Goal: Information Seeking & Learning: Learn about a topic

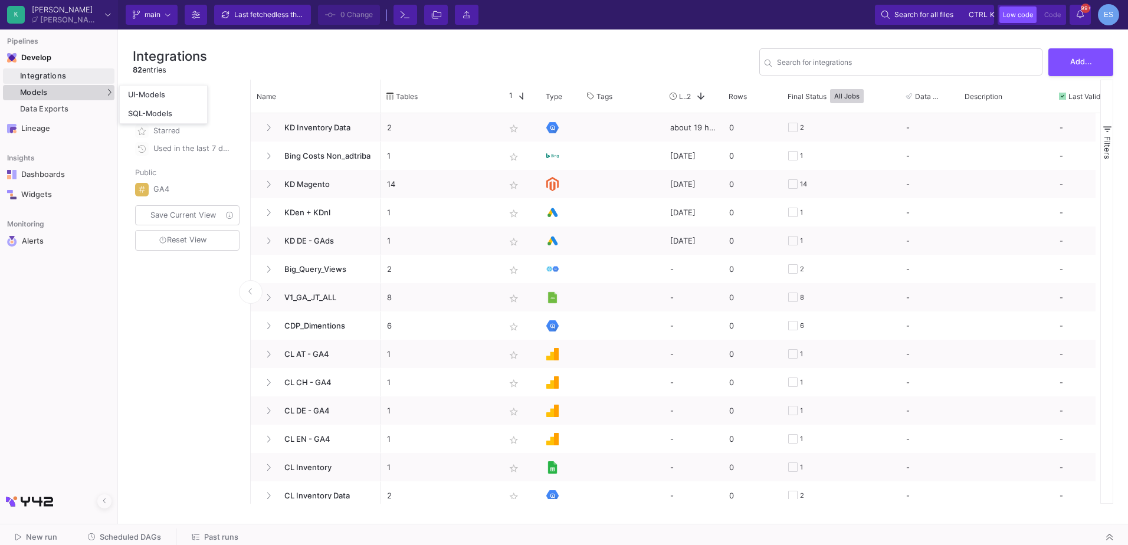
click at [58, 86] on div "Models" at bounding box center [59, 92] width 112 height 15
click at [144, 87] on link "UI-Models" at bounding box center [163, 95] width 87 height 19
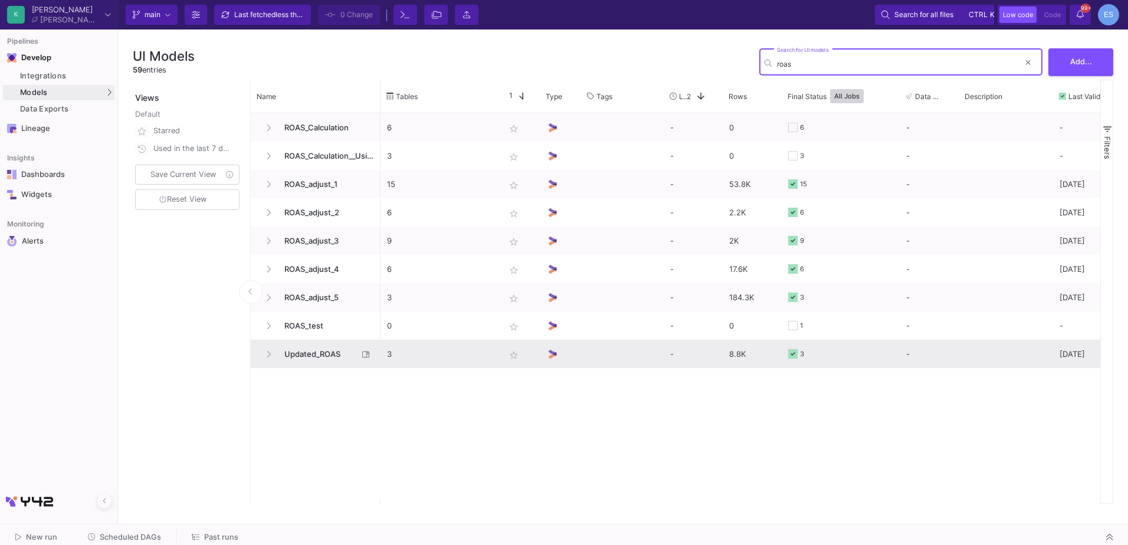
type input "roas"
click at [320, 353] on span "Updated_ROAS" at bounding box center [317, 355] width 81 height 28
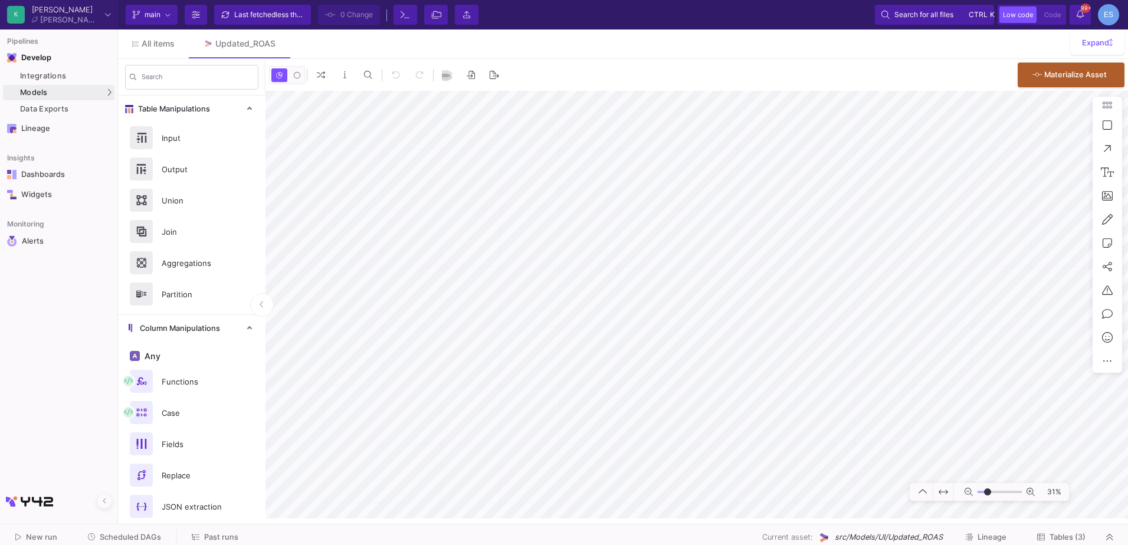
click at [988, 494] on input "range" at bounding box center [1000, 492] width 44 height 15
drag, startPoint x: 986, startPoint y: 490, endPoint x: 993, endPoint y: 489, distance: 6.5
type input "-5"
click at [993, 489] on input "range" at bounding box center [1000, 492] width 44 height 15
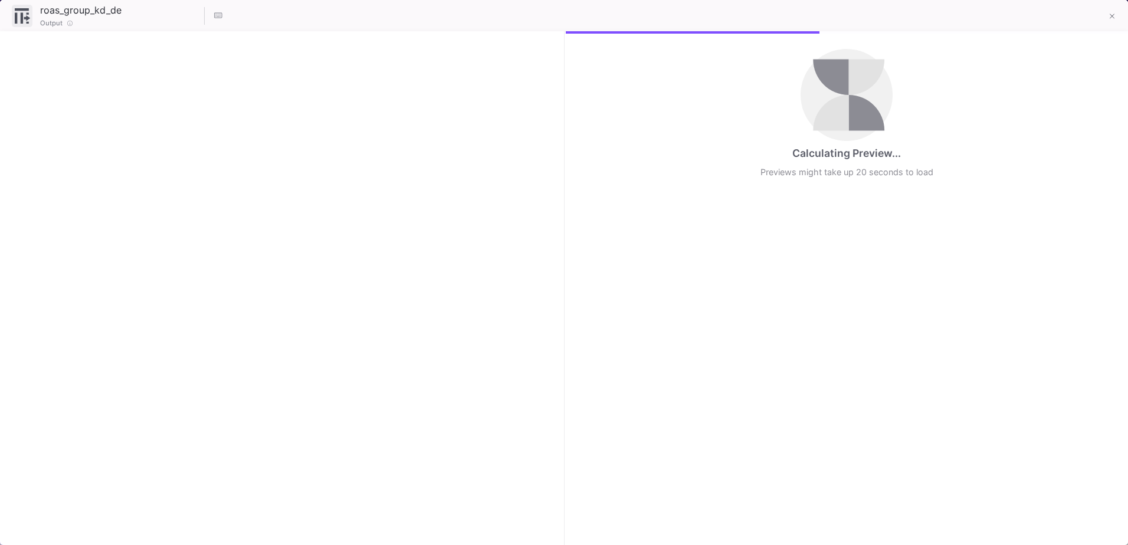
checkbox input "true"
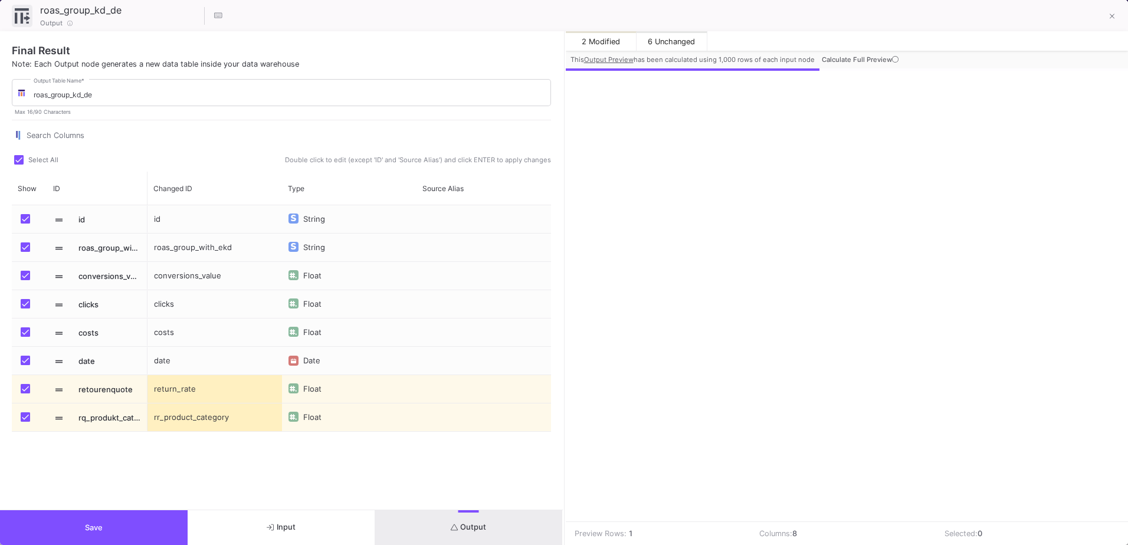
scroll to position [0, 70]
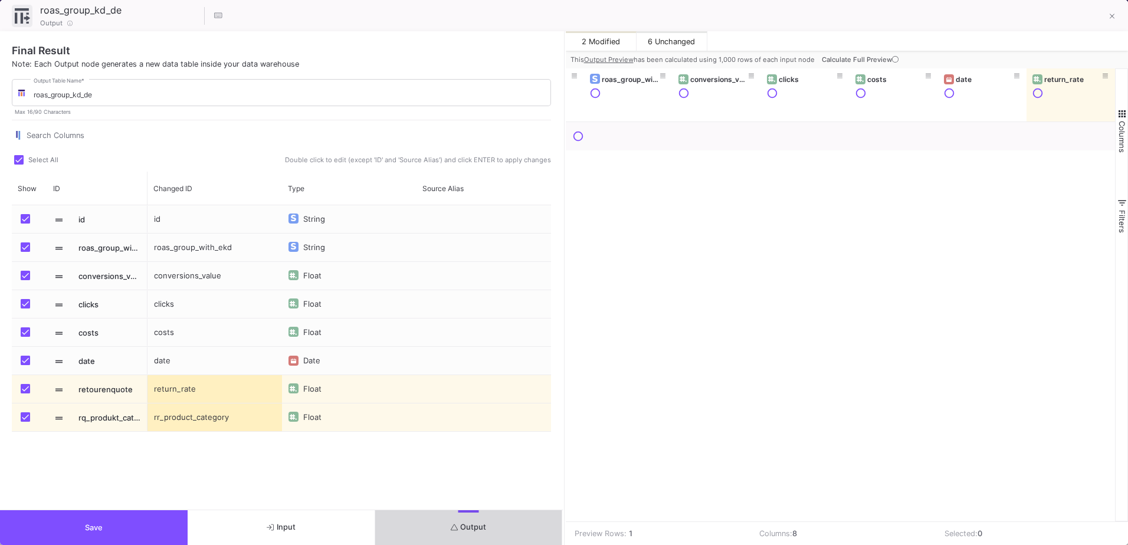
click at [482, 527] on span "Output" at bounding box center [469, 527] width 36 height 9
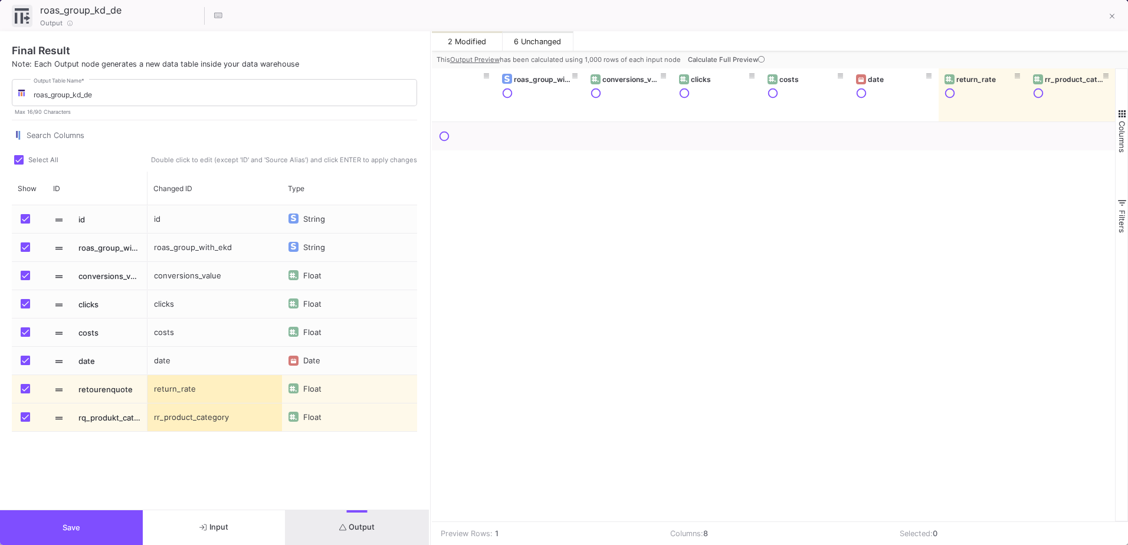
scroll to position [0, 0]
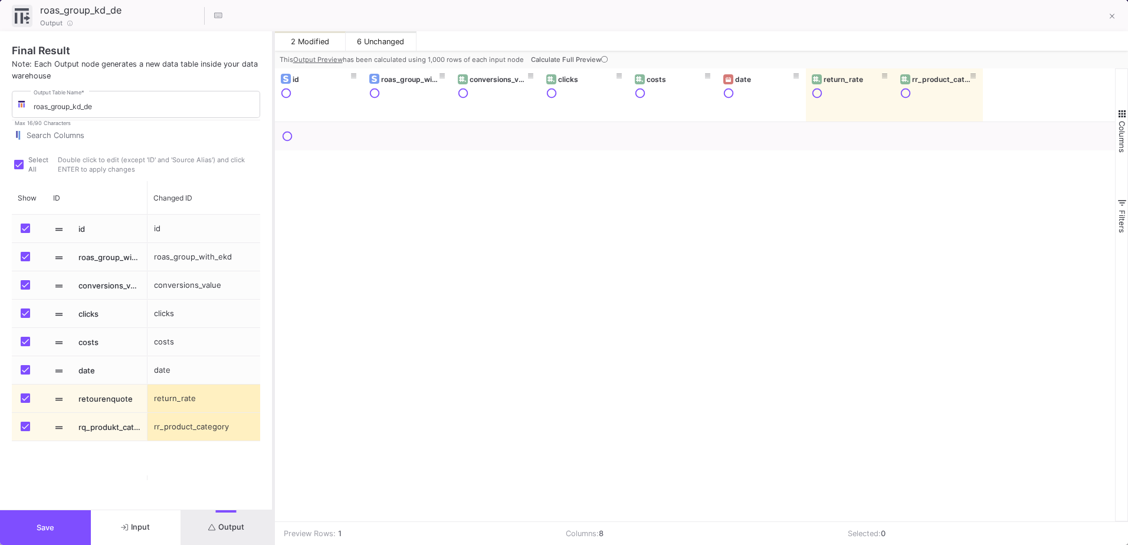
drag, startPoint x: 565, startPoint y: 379, endPoint x: 274, endPoint y: 410, distance: 292.6
click at [274, 410] on div at bounding box center [273, 288] width 3 height 514
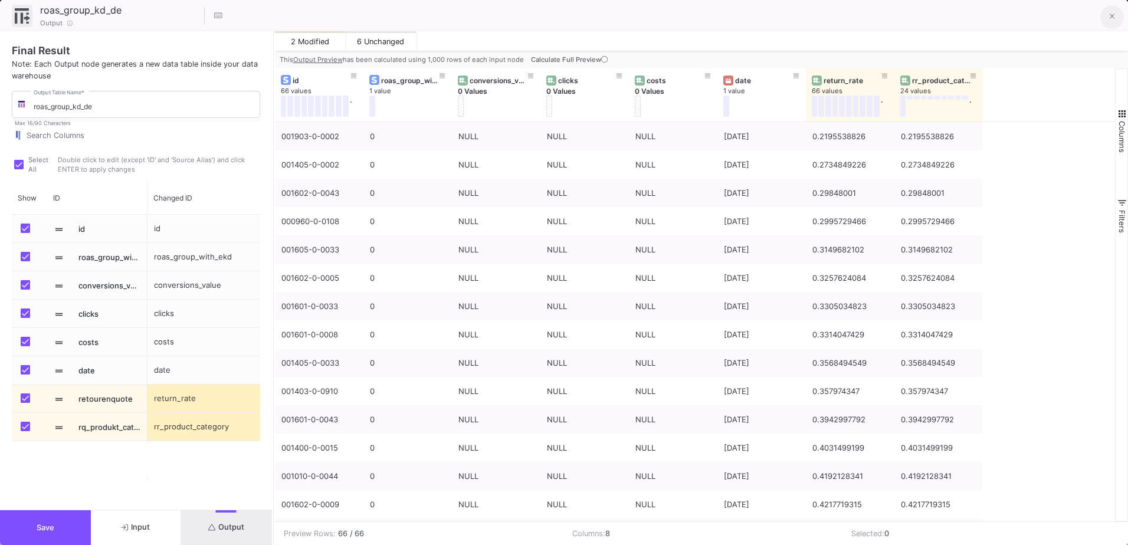
click at [1122, 17] on button at bounding box center [1113, 17] width 24 height 24
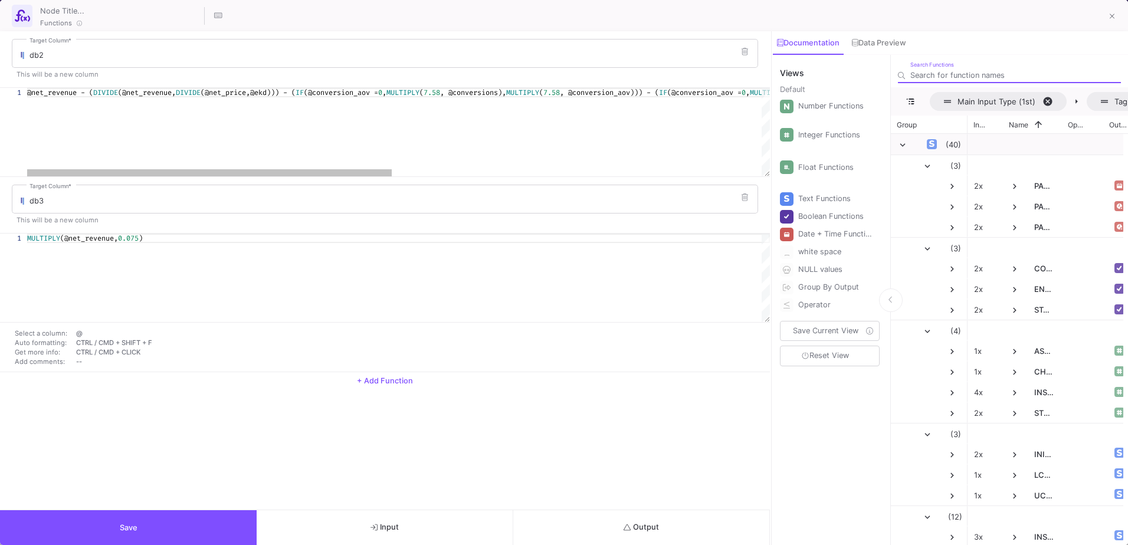
drag, startPoint x: 338, startPoint y: 261, endPoint x: 771, endPoint y: 276, distance: 432.8
click at [771, 276] on div at bounding box center [771, 288] width 3 height 514
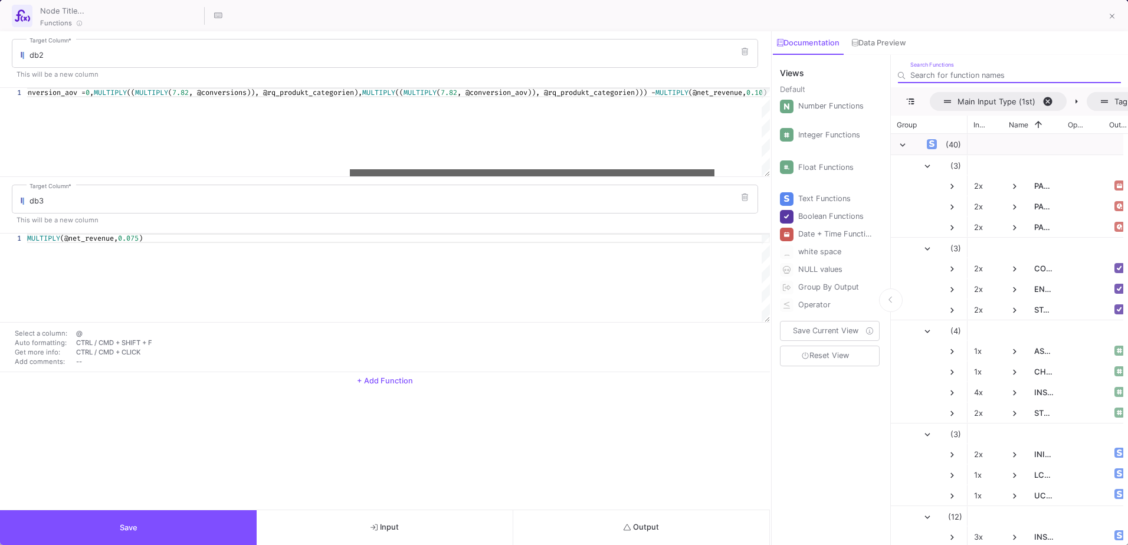
drag, startPoint x: 243, startPoint y: 174, endPoint x: 566, endPoint y: 243, distance: 330.1
click at [566, 243] on form "db2 Target Column * This will be a new column 1 @net_revenue - ( DIVIDE (@net_r…" at bounding box center [385, 201] width 770 height 341
drag, startPoint x: 552, startPoint y: 173, endPoint x: 509, endPoint y: 184, distance: 44.4
click at [509, 184] on form "db2 Target Column * This will be a new column 1 @net_revenue - ( DIVIDE (@net_r…" at bounding box center [385, 201] width 770 height 341
drag, startPoint x: 502, startPoint y: 171, endPoint x: 531, endPoint y: 176, distance: 30.0
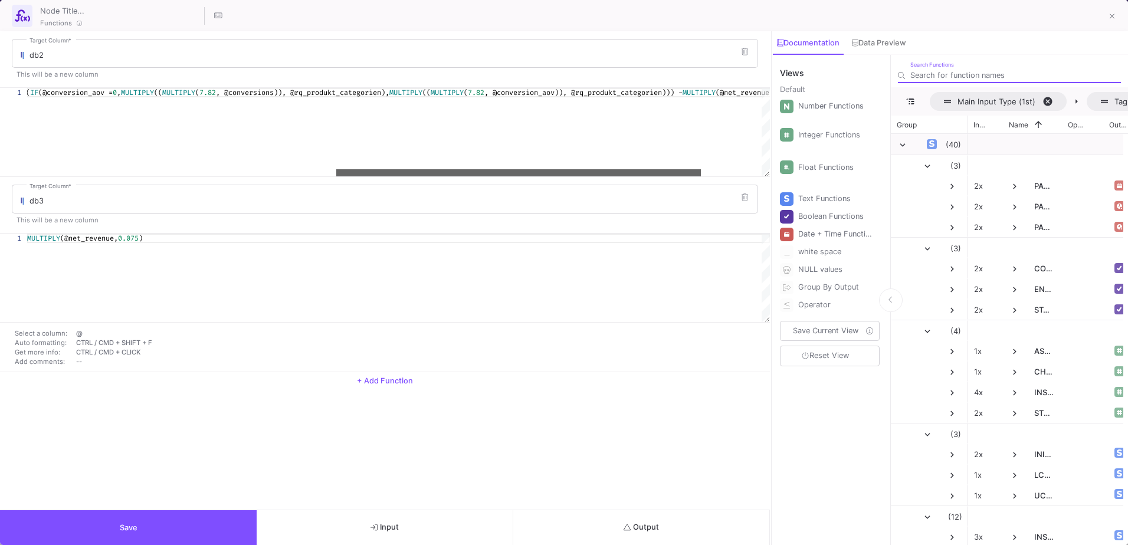
click at [531, 176] on form "db2 Target Column * This will be a new column 1 @net_revenue - ( DIVIDE (@net_r…" at bounding box center [385, 201] width 770 height 341
click at [162, 95] on span "((" at bounding box center [158, 92] width 8 height 9
click at [75, 93] on span "(@conversion_aov =" at bounding box center [75, 92] width 74 height 9
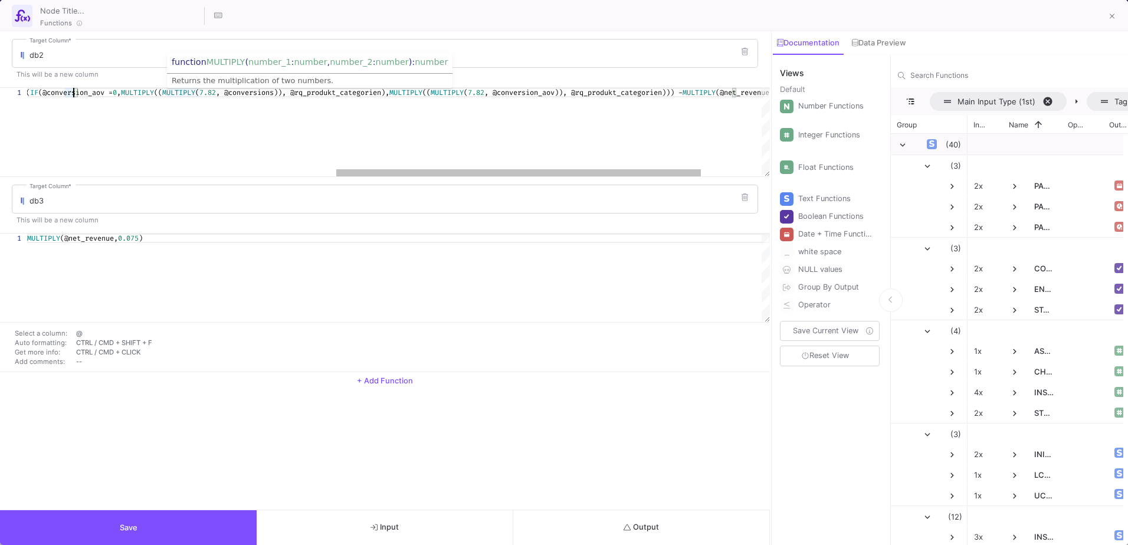
click at [162, 91] on span "((" at bounding box center [158, 92] width 8 height 9
click at [162, 92] on span "((" at bounding box center [158, 92] width 8 height 9
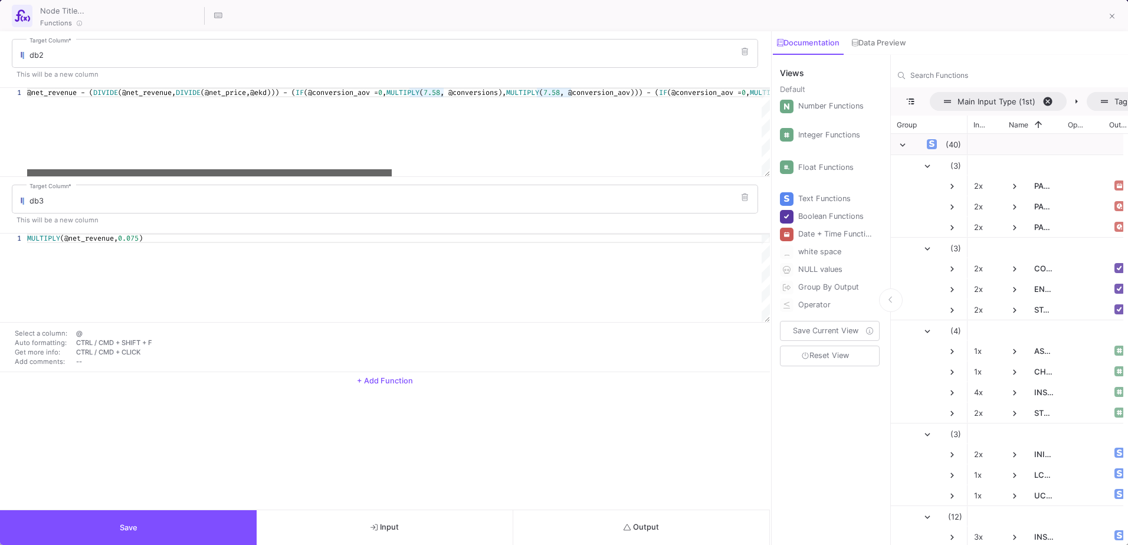
drag, startPoint x: 482, startPoint y: 172, endPoint x: 139, endPoint y: 227, distance: 346.7
click at [139, 227] on form "db2 Target Column * This will be a new column 1 @net_revenue - ( DIVIDE (@net_r…" at bounding box center [385, 201] width 770 height 341
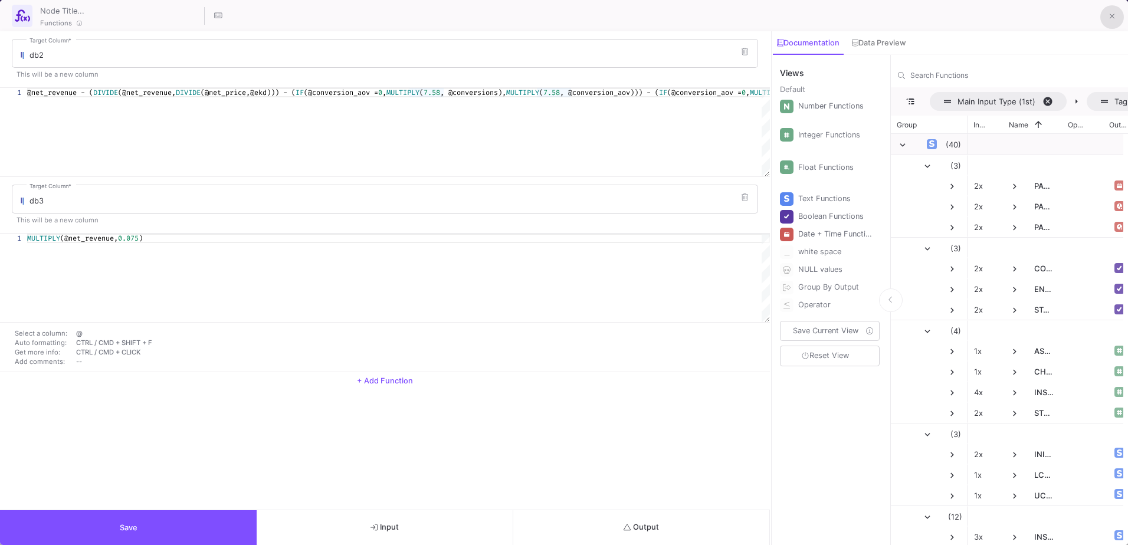
click at [1116, 18] on button at bounding box center [1113, 17] width 24 height 24
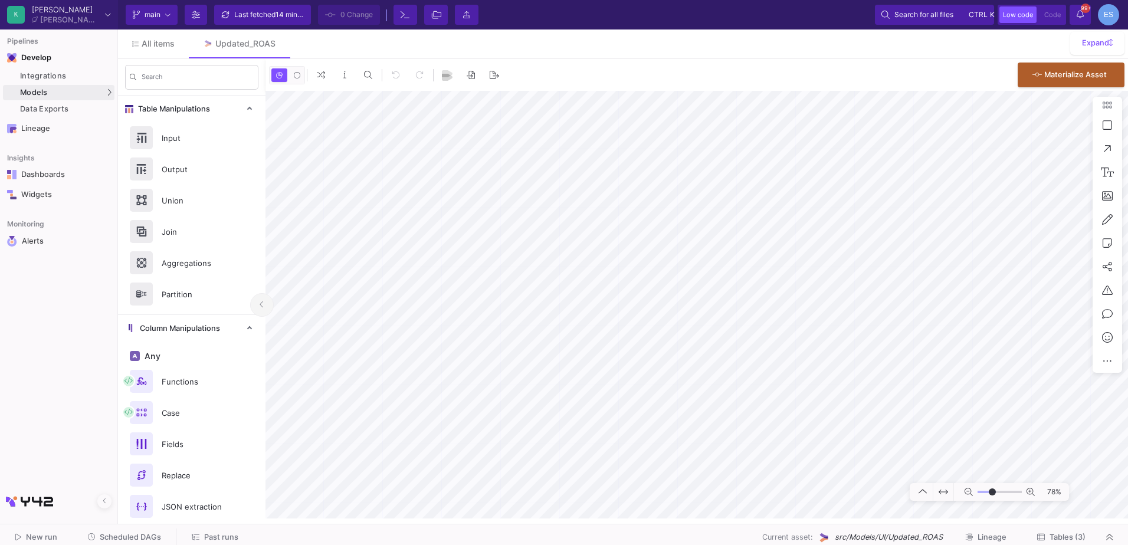
click at [253, 308] on button at bounding box center [262, 305] width 24 height 24
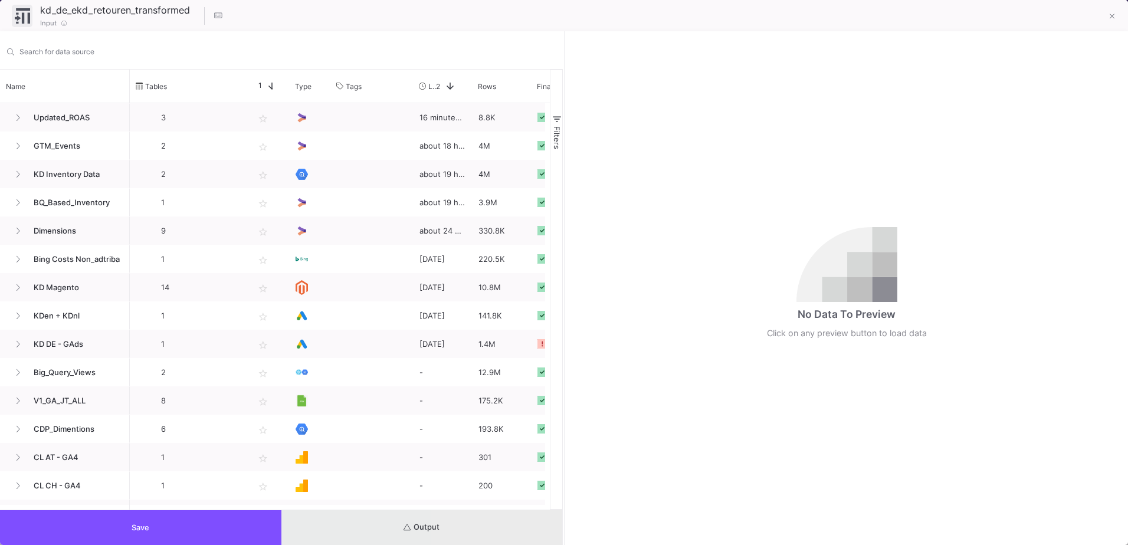
click at [484, 526] on button "Output" at bounding box center [423, 527] width 282 height 35
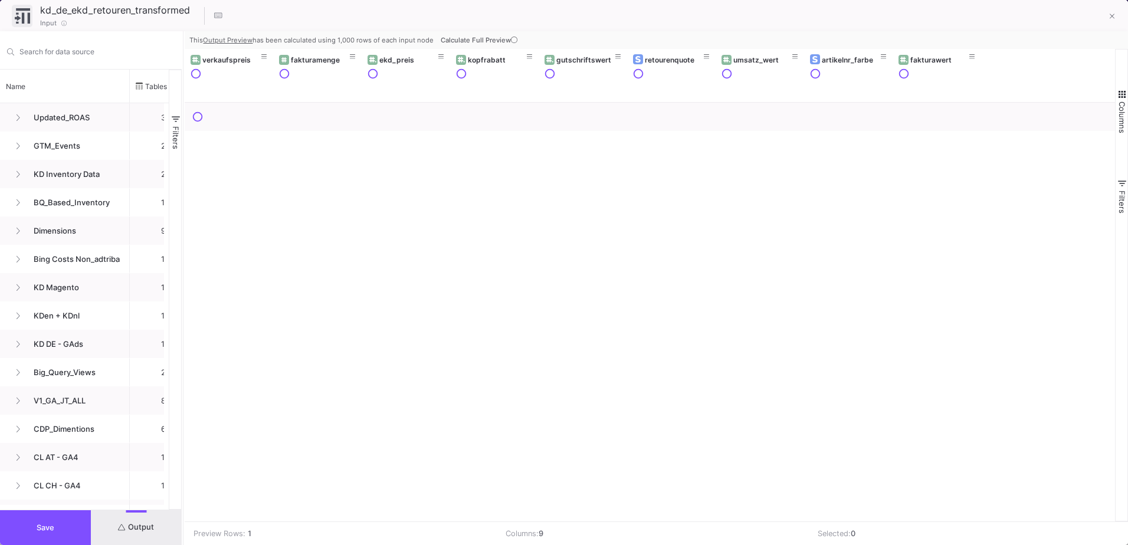
drag, startPoint x: 563, startPoint y: 312, endPoint x: 182, endPoint y: 311, distance: 380.7
click at [182, 311] on div at bounding box center [183, 288] width 3 height 514
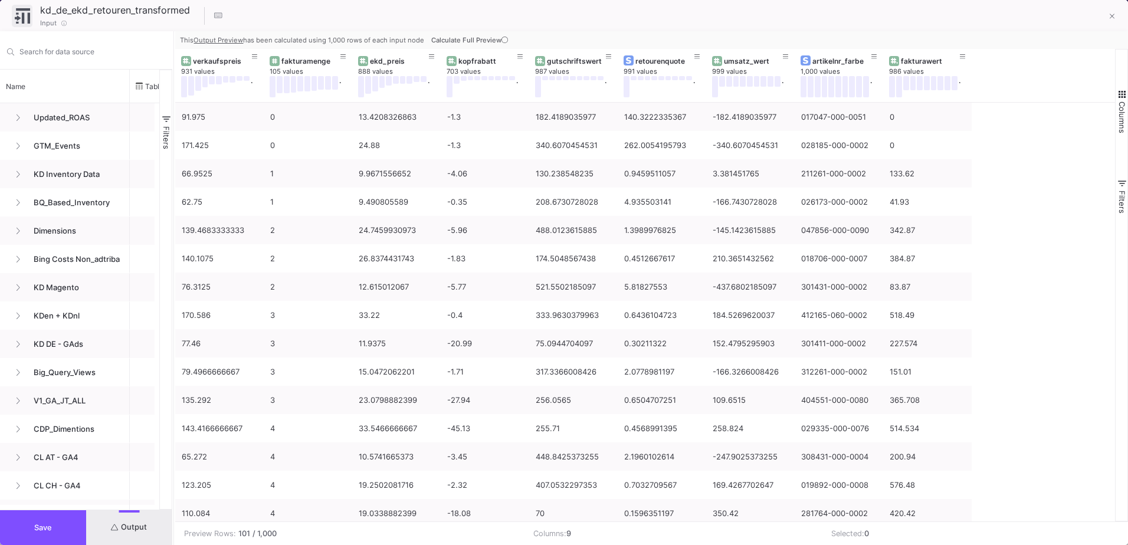
drag, startPoint x: 183, startPoint y: 338, endPoint x: 174, endPoint y: 350, distance: 15.6
click at [174, 350] on div at bounding box center [173, 288] width 3 height 514
click at [1109, 12] on button at bounding box center [1113, 17] width 24 height 24
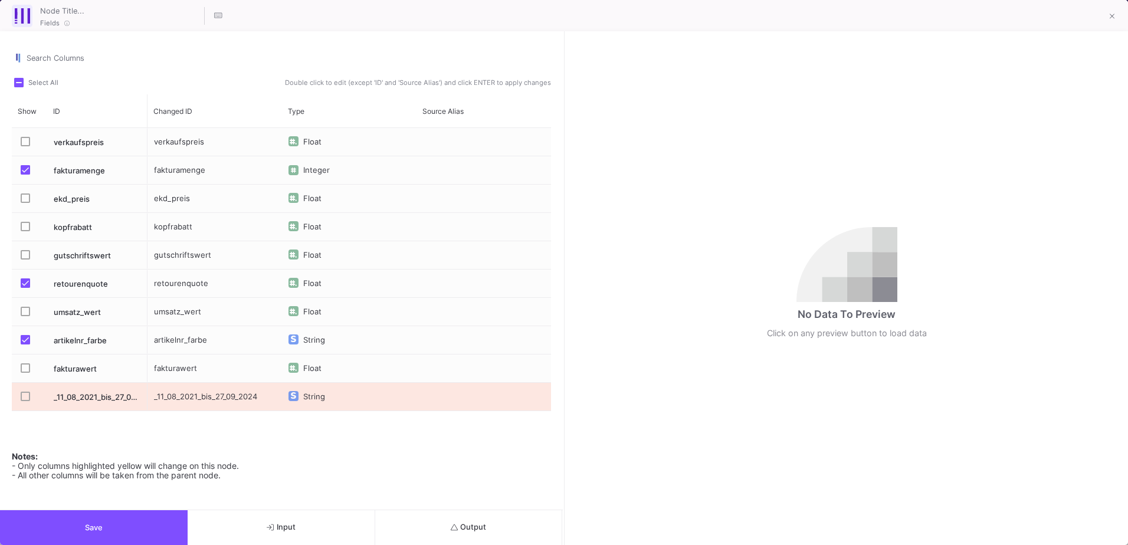
click at [520, 531] on button "Output" at bounding box center [469, 527] width 188 height 35
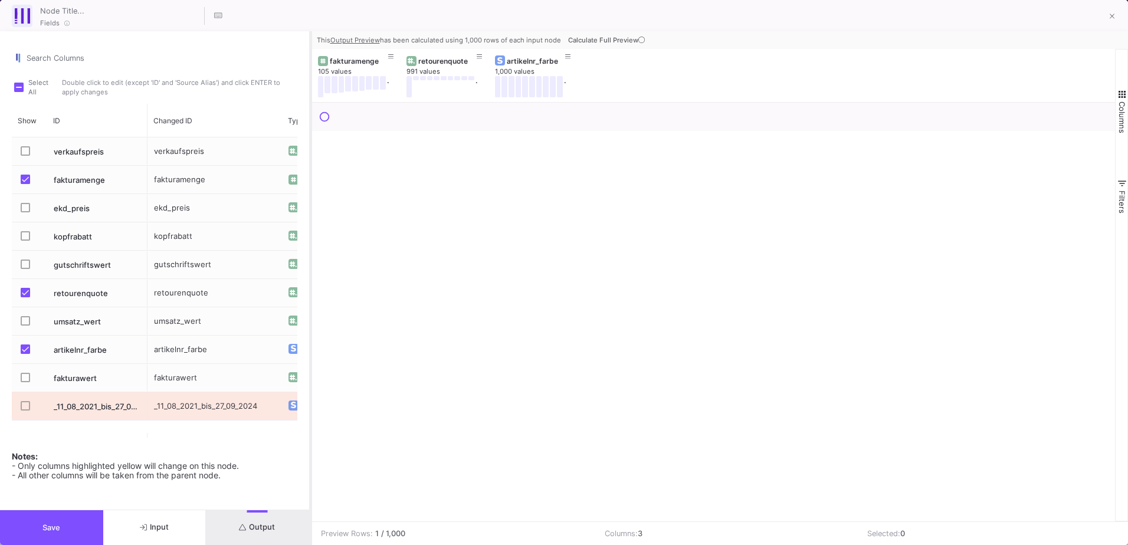
drag, startPoint x: 564, startPoint y: 241, endPoint x: 310, endPoint y: 273, distance: 255.8
click at [310, 273] on div at bounding box center [310, 288] width 3 height 514
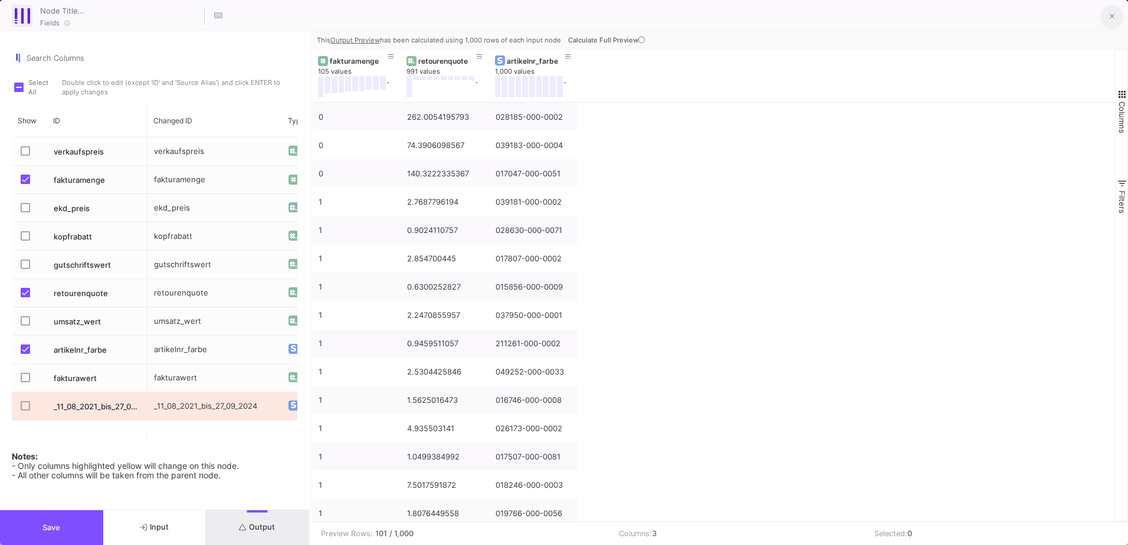
click at [1116, 18] on button at bounding box center [1113, 17] width 24 height 24
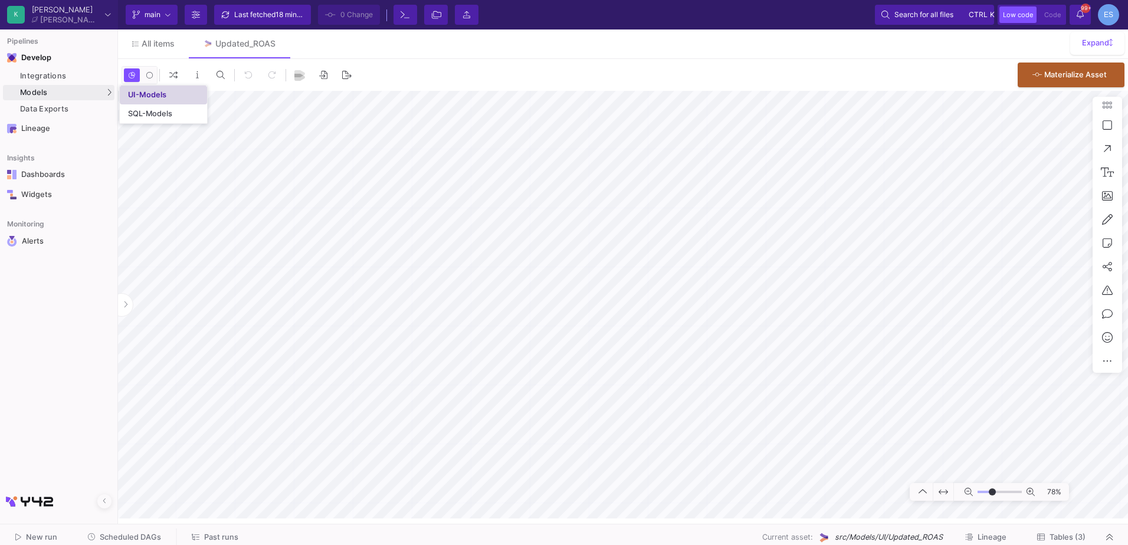
click at [146, 95] on div "UI-Models" at bounding box center [147, 94] width 38 height 9
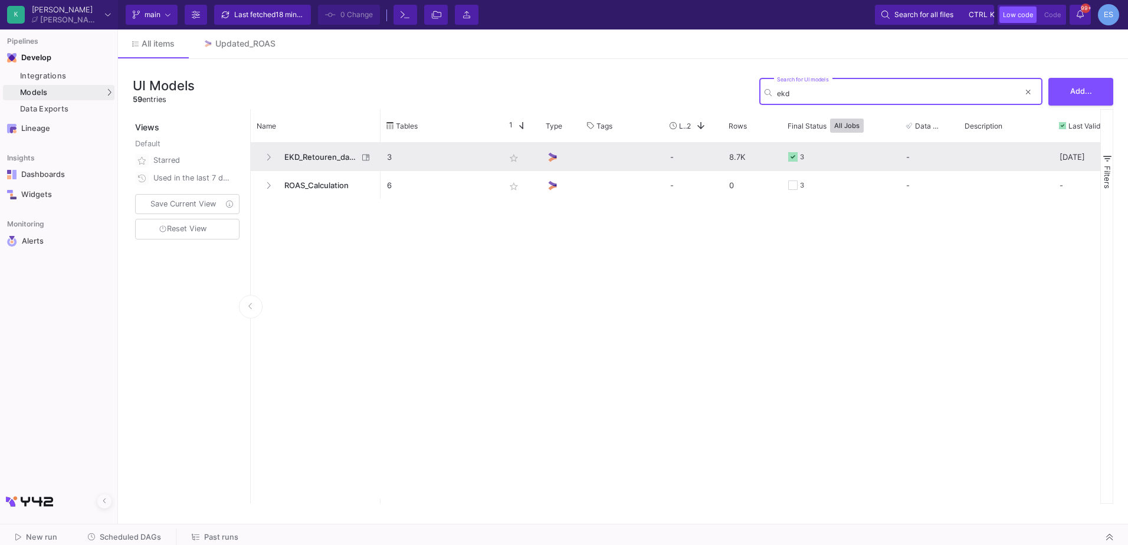
type input "ekd"
click at [341, 155] on span "EKD_Retouren_data_cleaning" at bounding box center [317, 157] width 81 height 28
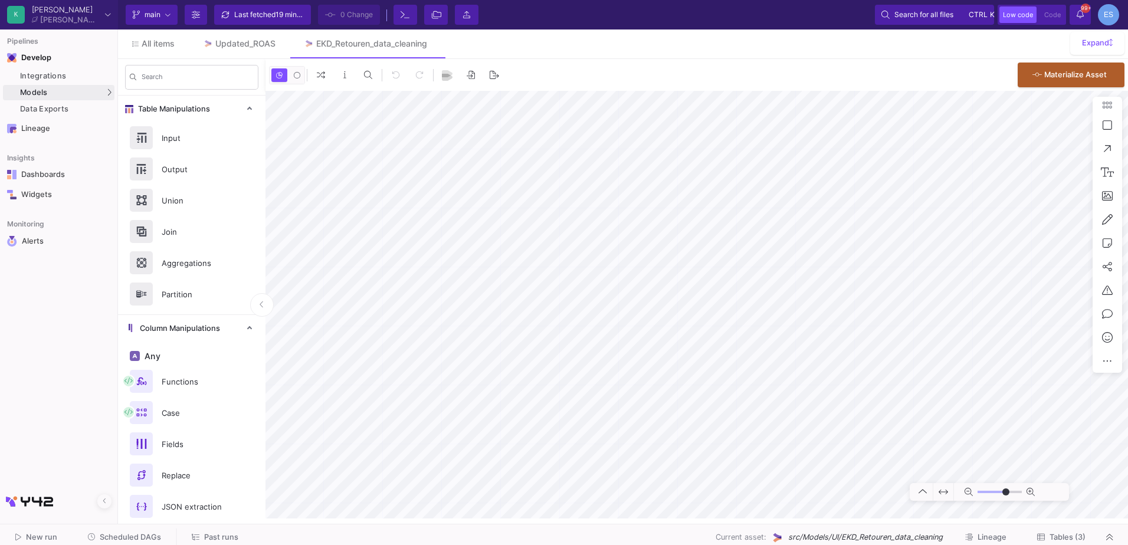
type input "0"
click at [128, 94] on div "UI-Models" at bounding box center [147, 94] width 38 height 9
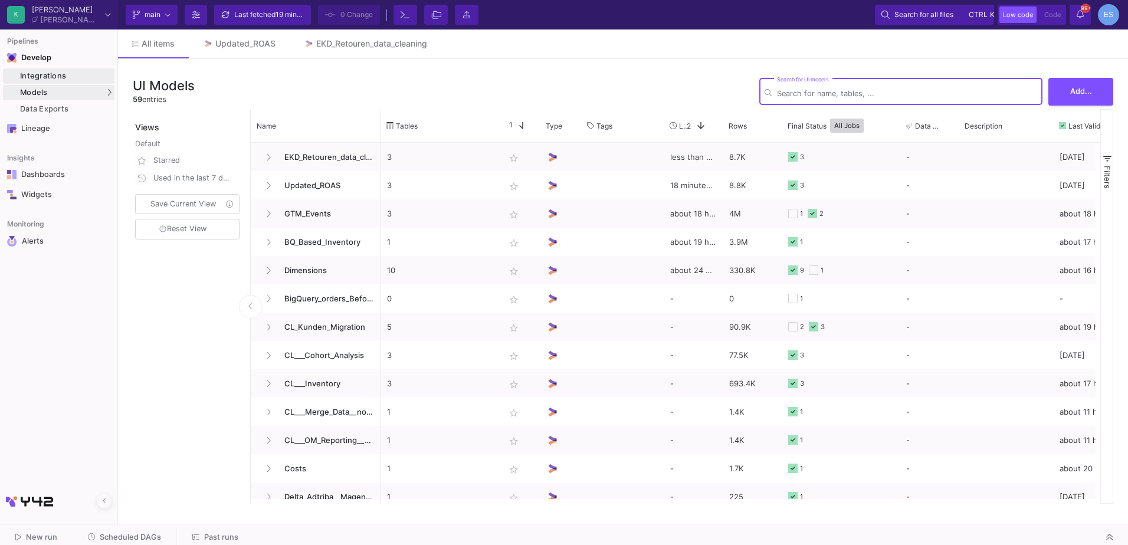
click at [25, 74] on div "Integrations" at bounding box center [65, 75] width 91 height 9
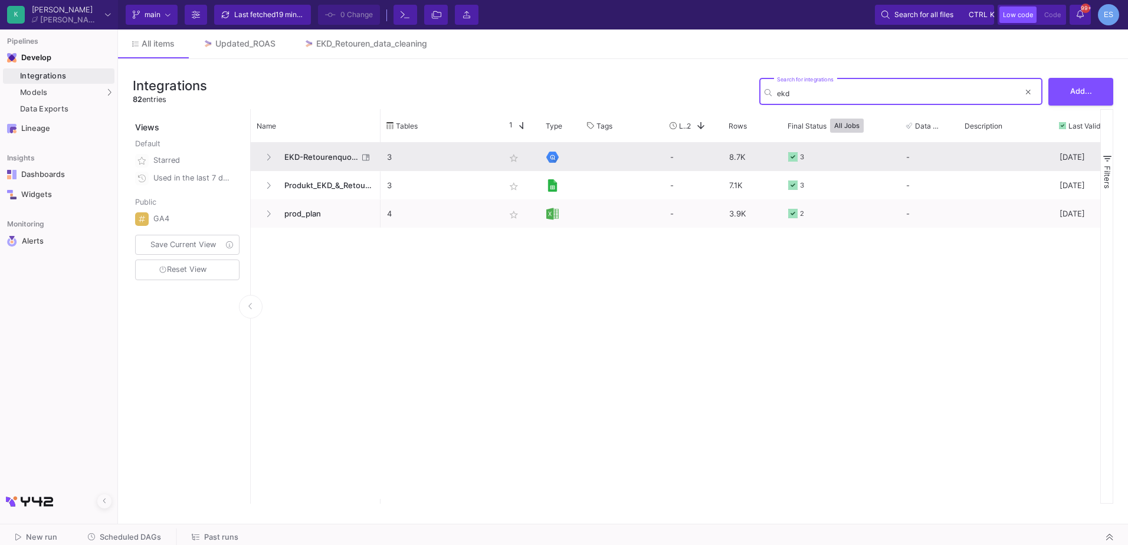
type input "ekd"
click at [302, 156] on span "EKD-Retourenquote" at bounding box center [317, 157] width 81 height 28
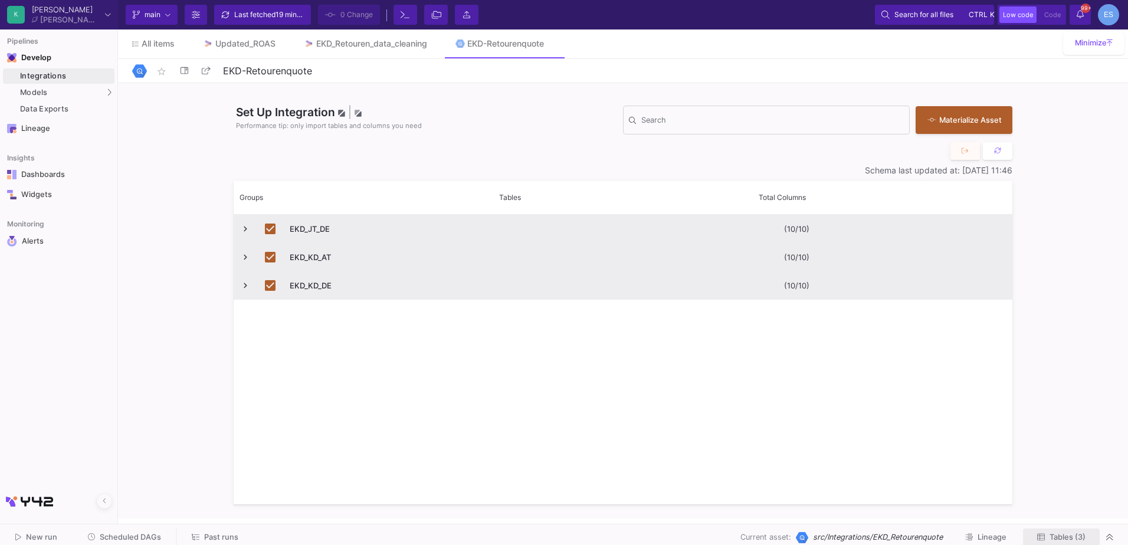
click at [1069, 536] on button "Tables (3)" at bounding box center [1061, 538] width 77 height 18
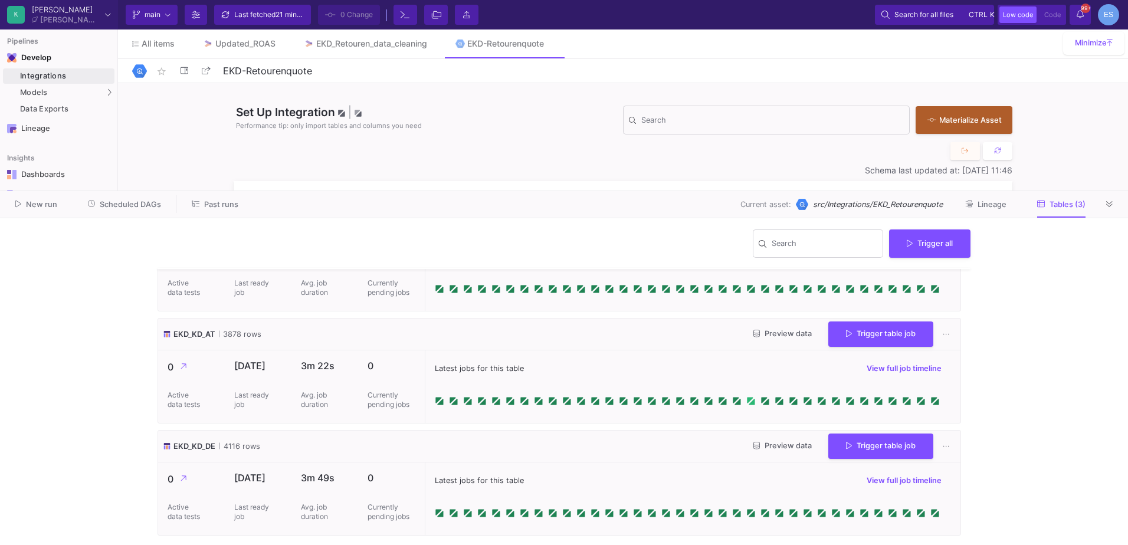
scroll to position [64, 0]
click at [786, 454] on button "Preview data" at bounding box center [782, 446] width 77 height 18
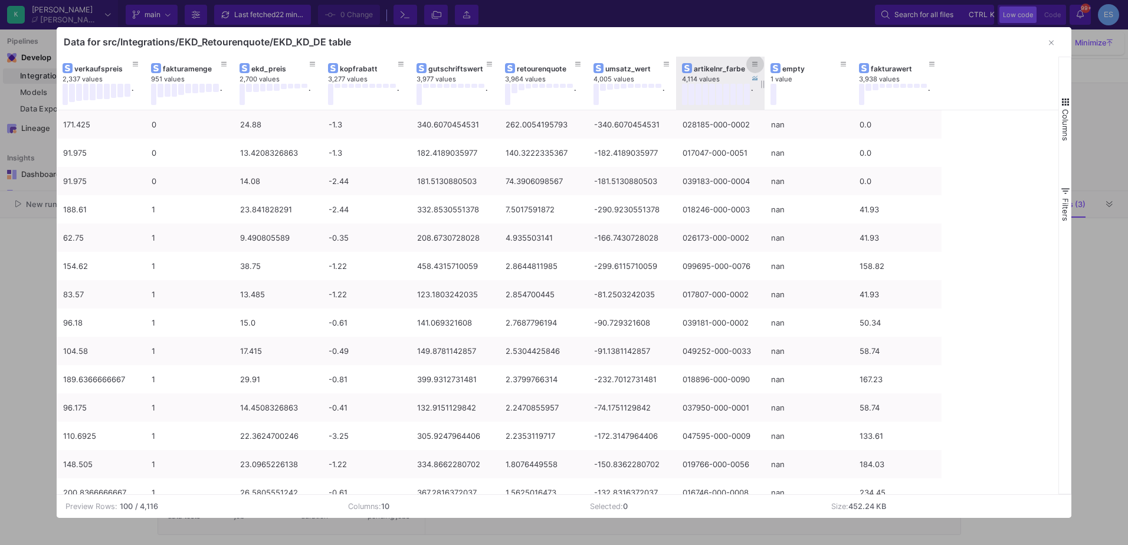
click at [757, 61] on icon at bounding box center [755, 64] width 6 height 6
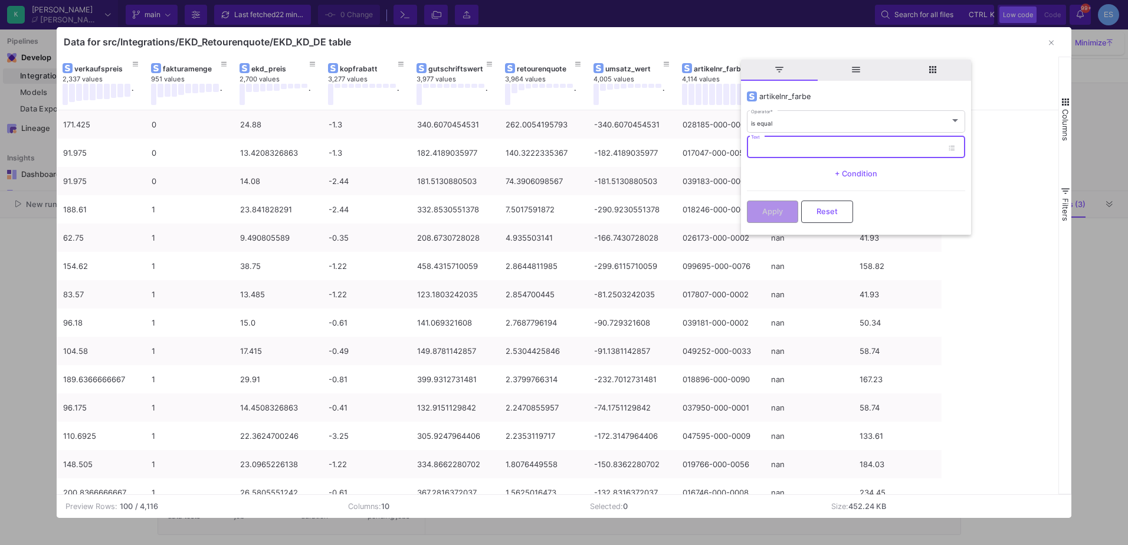
click at [785, 150] on input "Text" at bounding box center [847, 149] width 192 height 8
type input "418369-050-0036"
click at [783, 204] on button "Apply" at bounding box center [772, 210] width 51 height 22
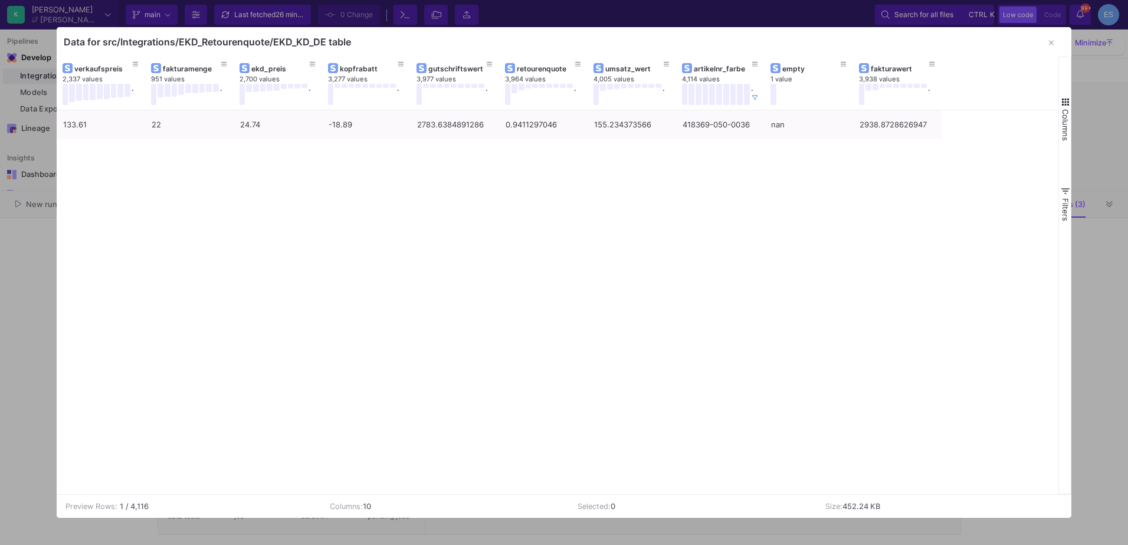
click at [691, 125] on mat-tooltip-component "977066-000-0043 - n: 1" at bounding box center [741, 117] width 100 height 15
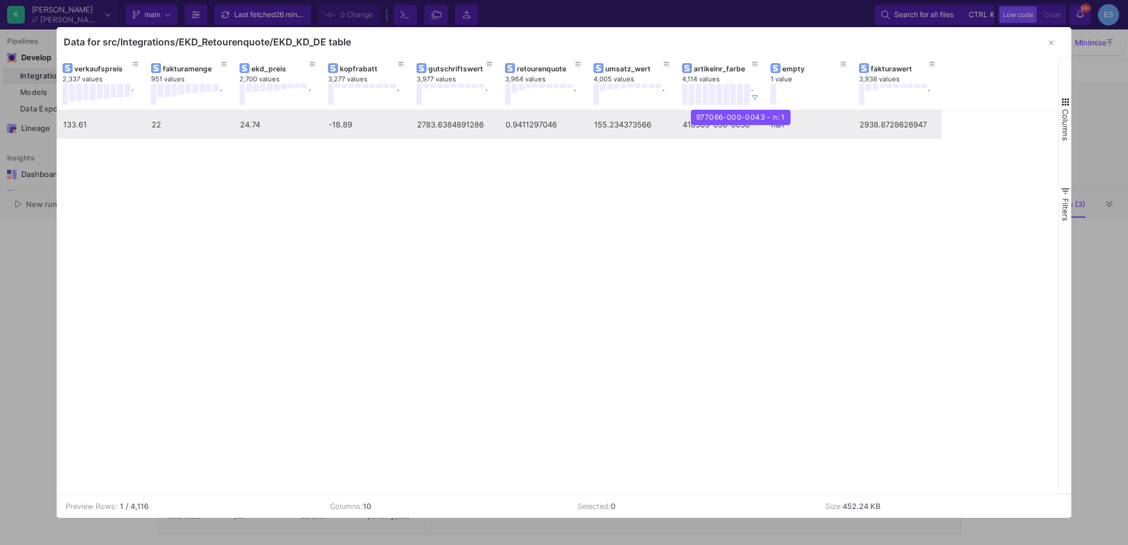
drag, startPoint x: 690, startPoint y: 125, endPoint x: 677, endPoint y: 135, distance: 16.5
click at [670, 144] on div "133.61 22 24.74 -18.89 2783.6384891286 0.9411297046 155.234373566 418369-050-00…" at bounding box center [558, 302] width 1003 height 384
click at [689, 121] on div "418369-050-0036" at bounding box center [721, 125] width 76 height 28
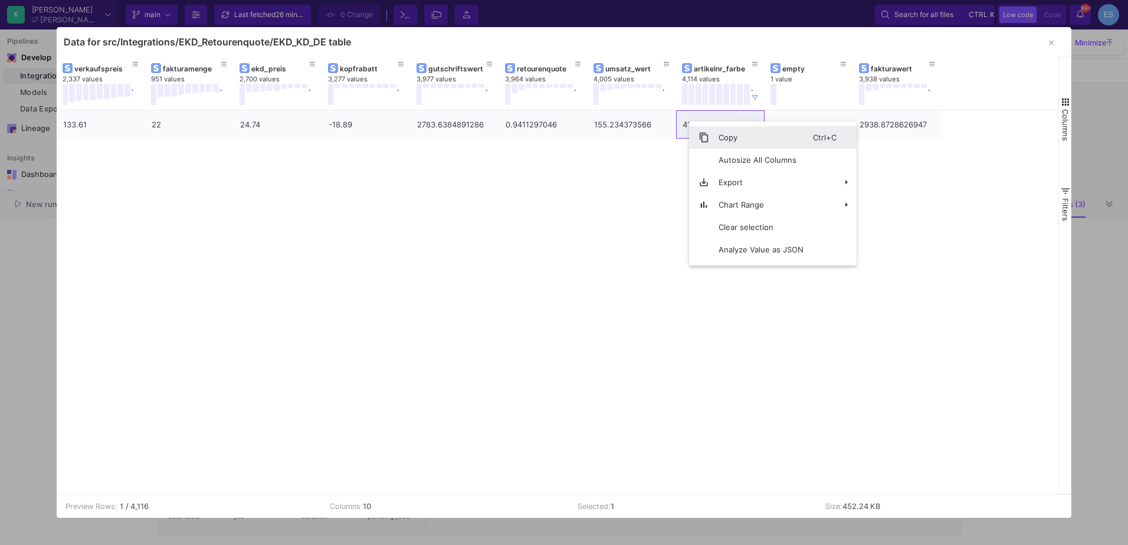
click at [702, 130] on span "Context Menu" at bounding box center [699, 137] width 20 height 22
click at [739, 135] on span "Context Menu" at bounding box center [731, 143] width 20 height 22
click at [727, 133] on span "Context Menu" at bounding box center [725, 137] width 11 height 11
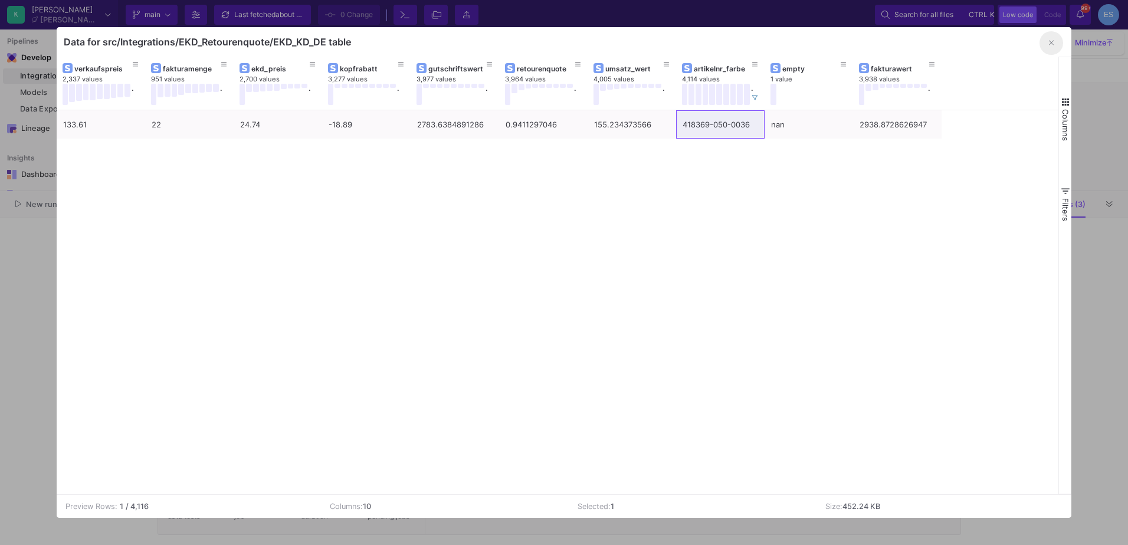
click at [1051, 42] on icon "button" at bounding box center [1051, 43] width 5 height 8
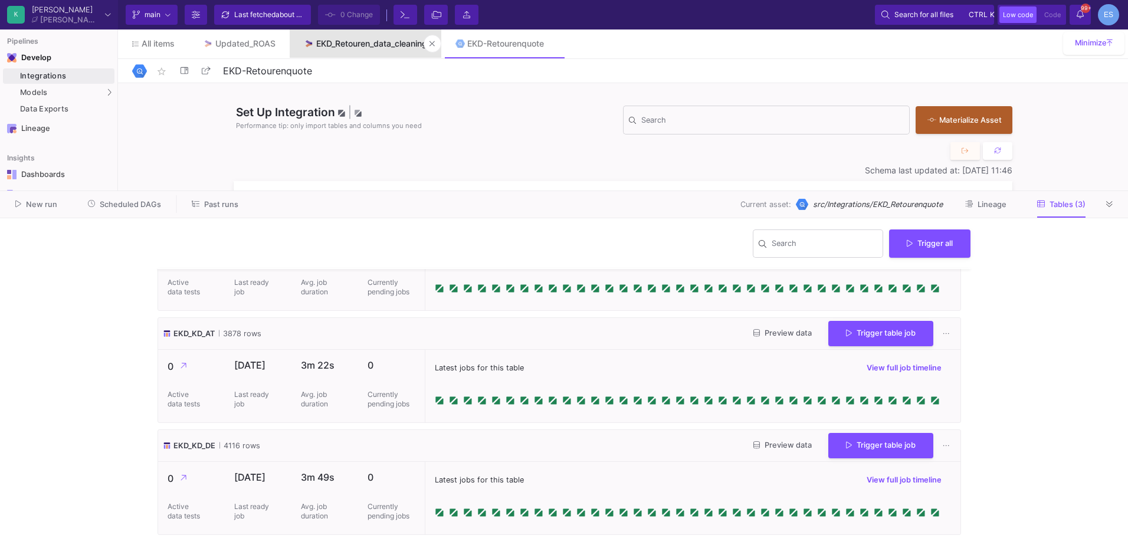
click at [341, 48] on div "EKD_Retouren_data_cleaning" at bounding box center [371, 43] width 111 height 9
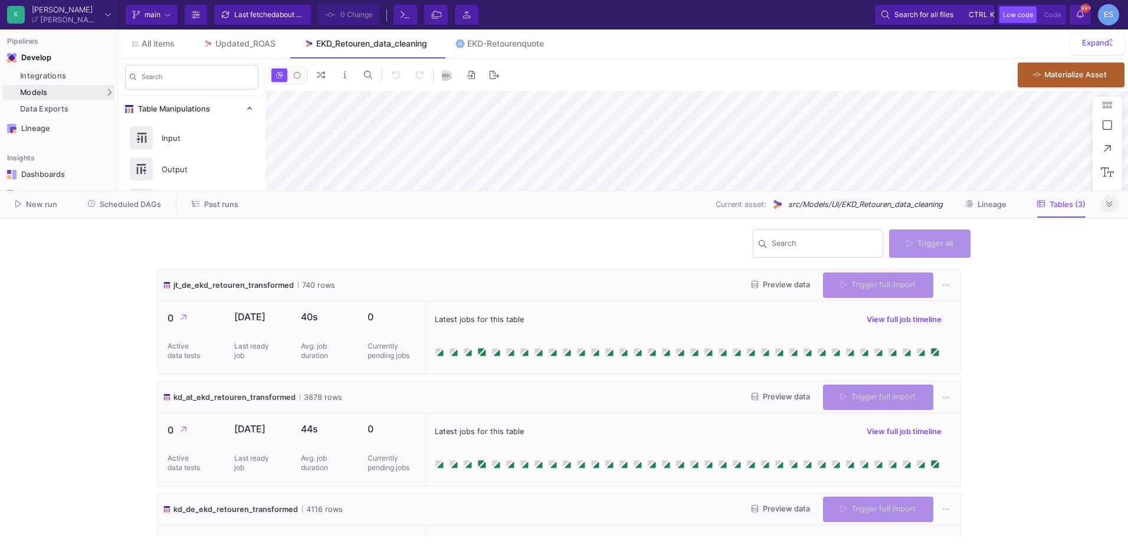
type input "0"
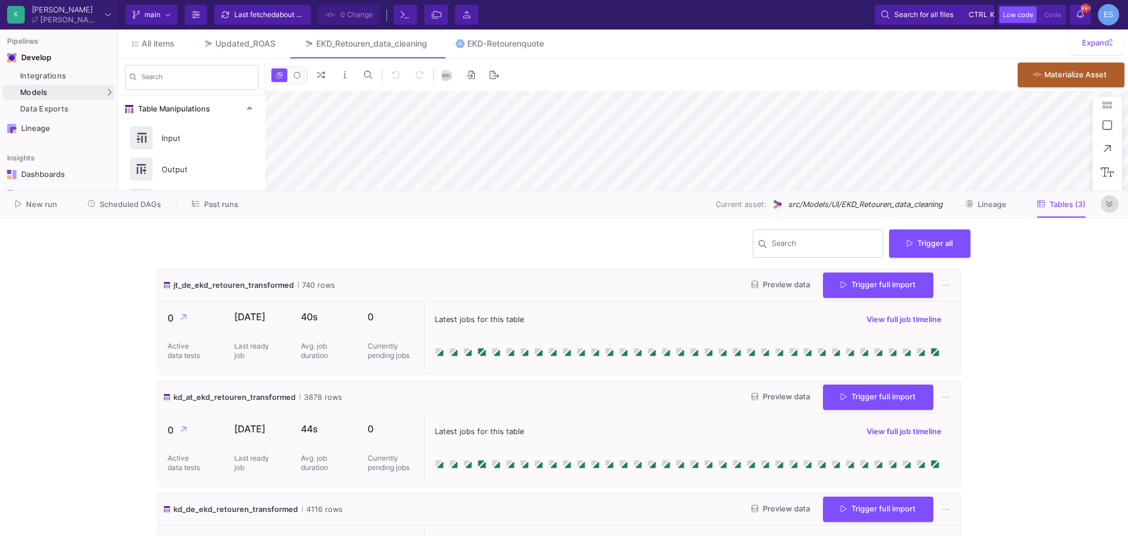
click at [1107, 207] on icon at bounding box center [1110, 205] width 6 height 8
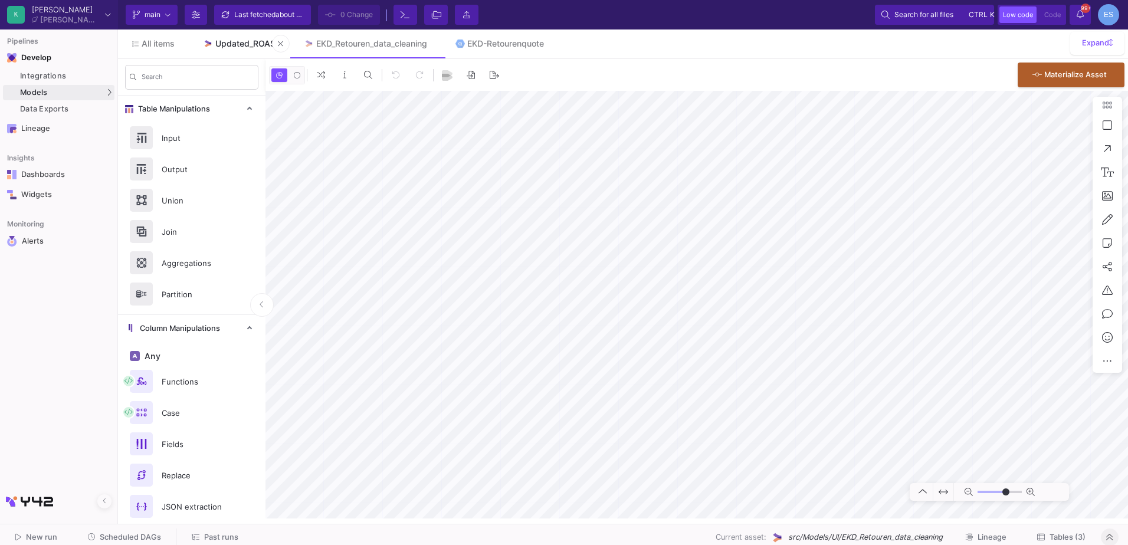
click at [241, 38] on link "Updated_ROAS" at bounding box center [239, 44] width 101 height 28
type input "-17"
click at [990, 490] on input "range" at bounding box center [1000, 492] width 44 height 15
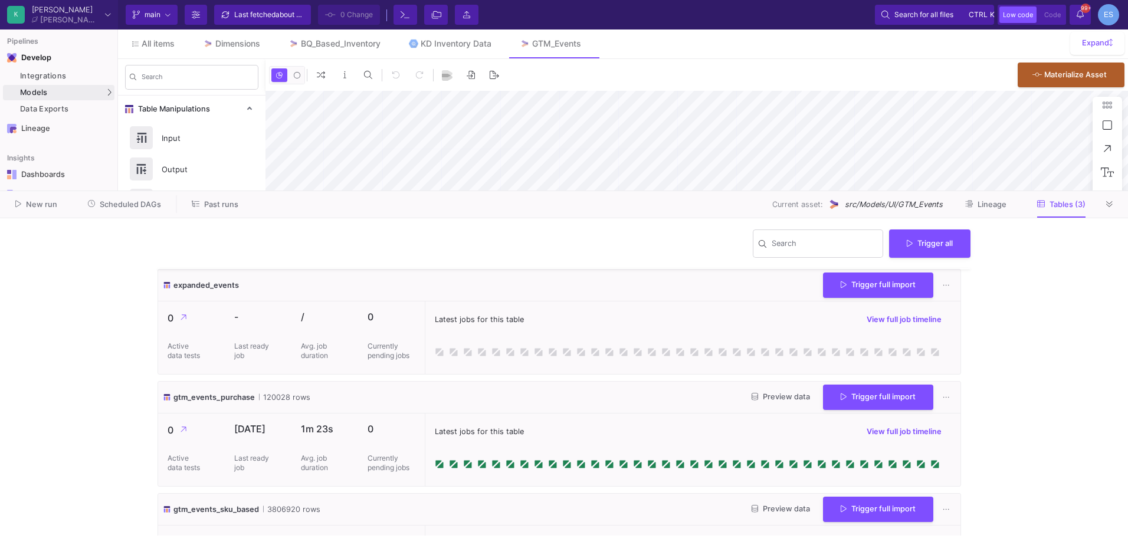
scroll to position [64, 0]
